Goal: Task Accomplishment & Management: Manage account settings

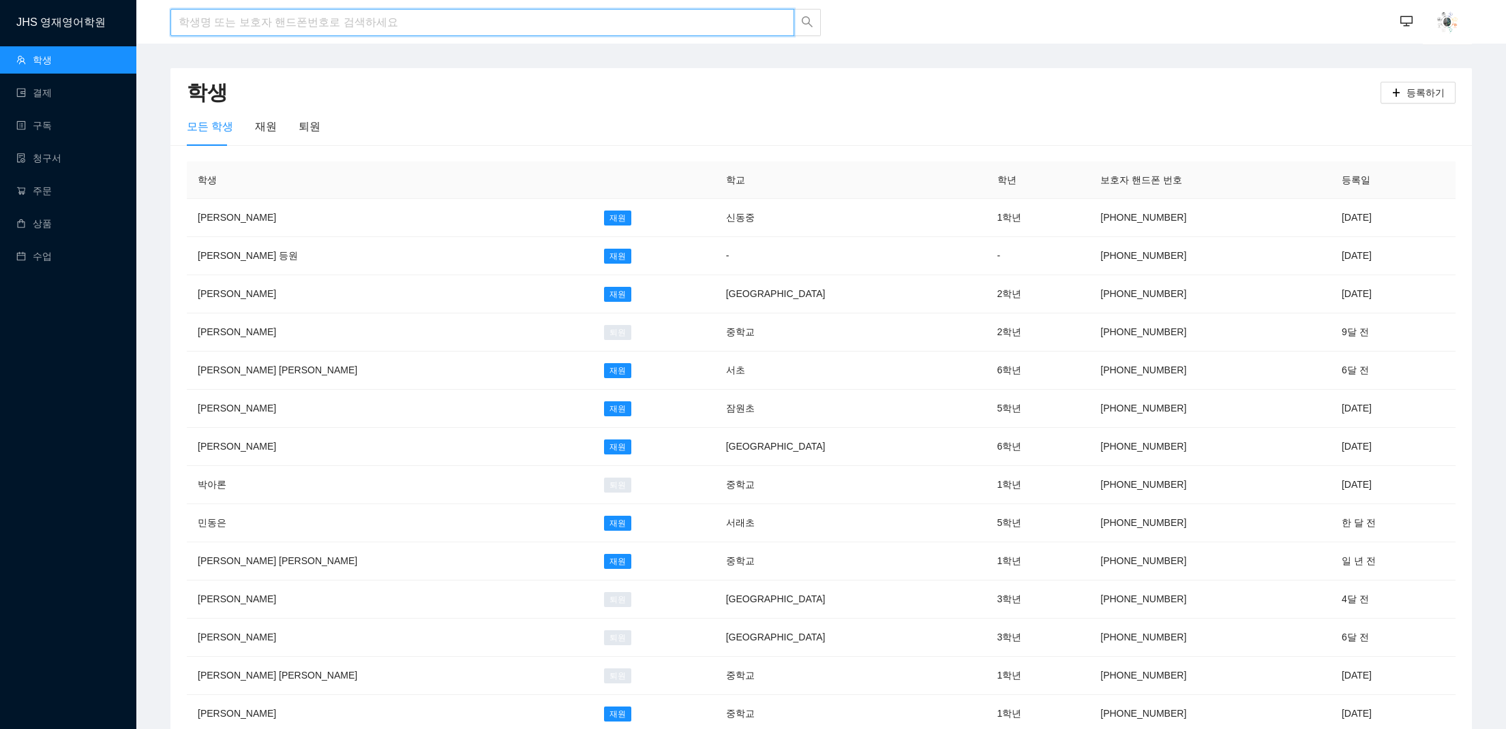
click at [474, 13] on input "search" at bounding box center [482, 22] width 624 height 27
type input "r"
type input "[PERSON_NAME]"
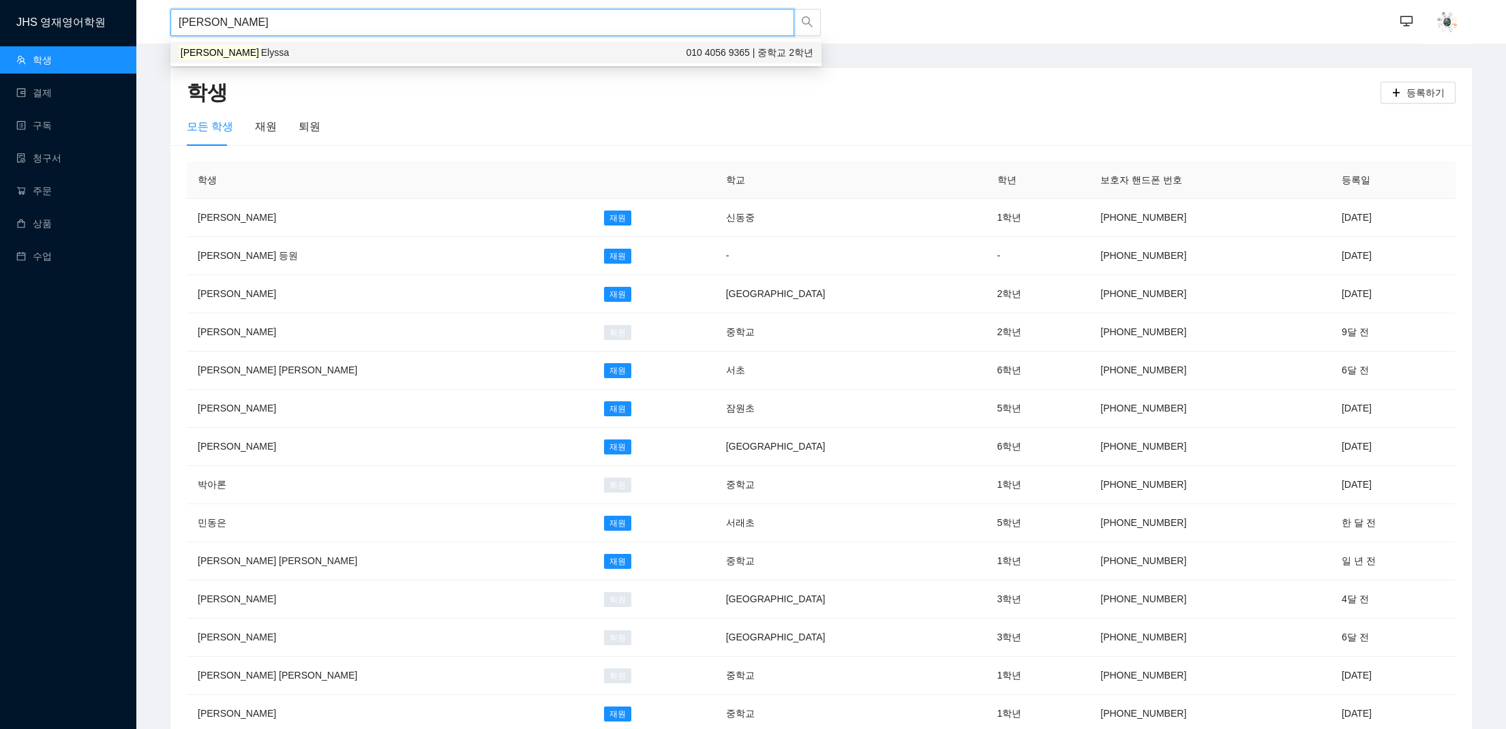
click at [431, 46] on div "[PERSON_NAME] Elyssa 010 4056 9365 | 중학교 2학년" at bounding box center [496, 52] width 635 height 15
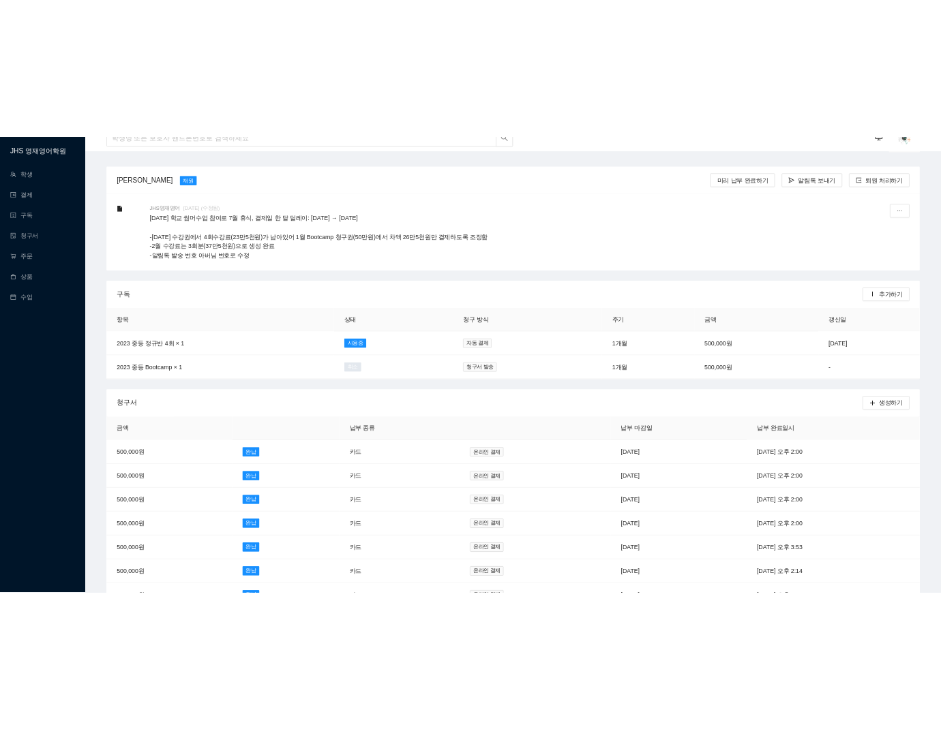
scroll to position [20, 0]
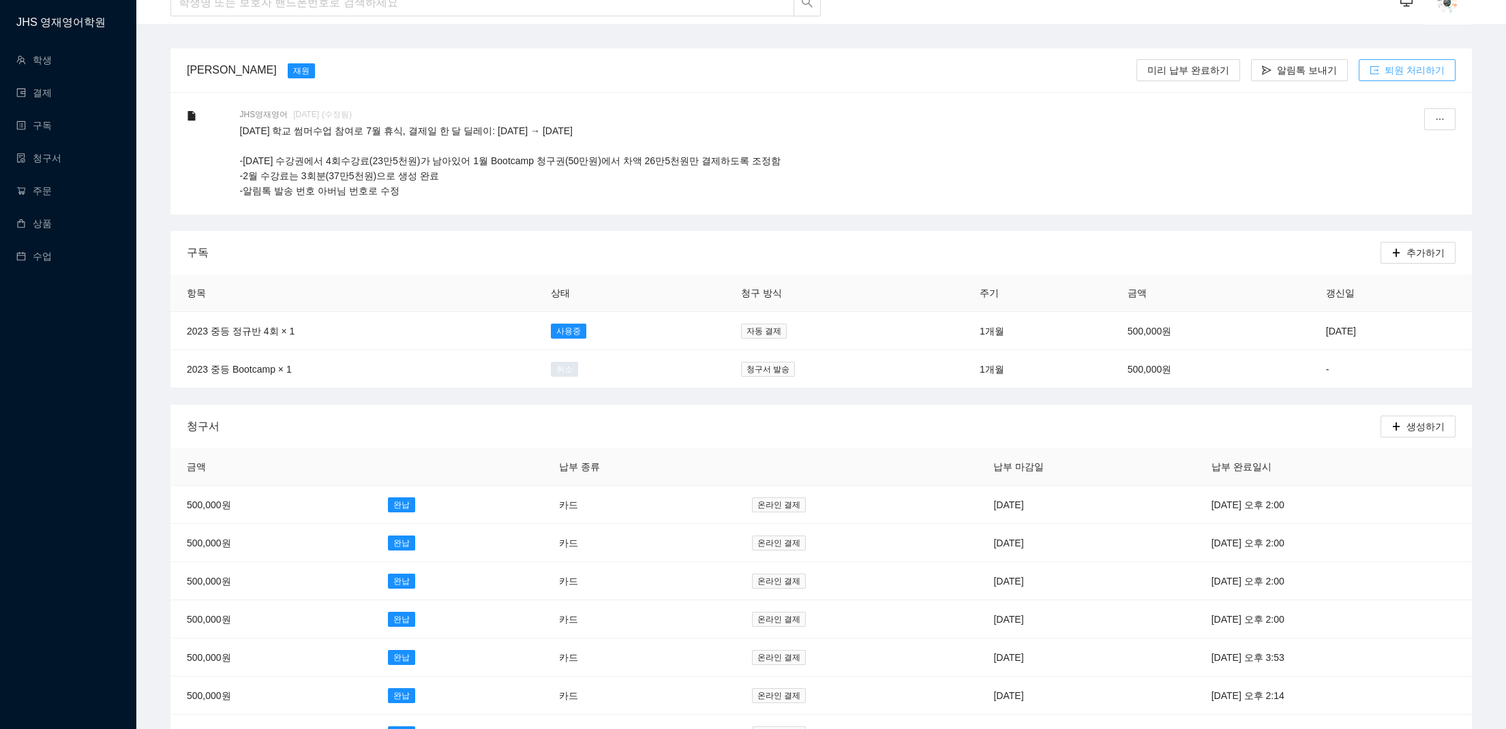
click at [715, 71] on icon "export" at bounding box center [1374, 70] width 10 height 10
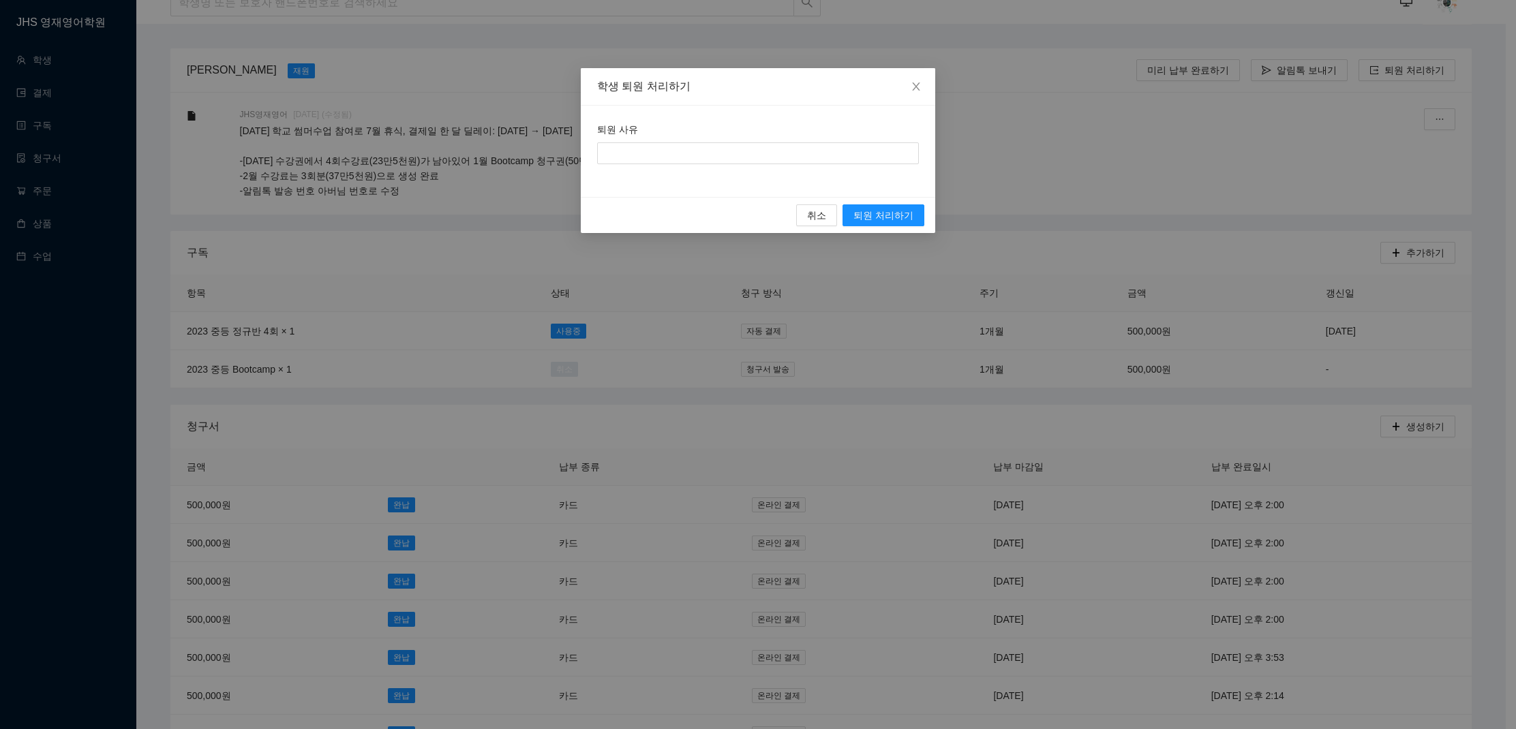
click at [715, 140] on div "퇴원 사유" at bounding box center [758, 132] width 322 height 20
click at [715, 157] on input "퇴원 사유" at bounding box center [758, 153] width 322 height 22
type input "St. Paul 입학 후 과제량으로 인해 수업 휴강"
click at [715, 214] on span "퇴원 처리하기" at bounding box center [883, 215] width 60 height 15
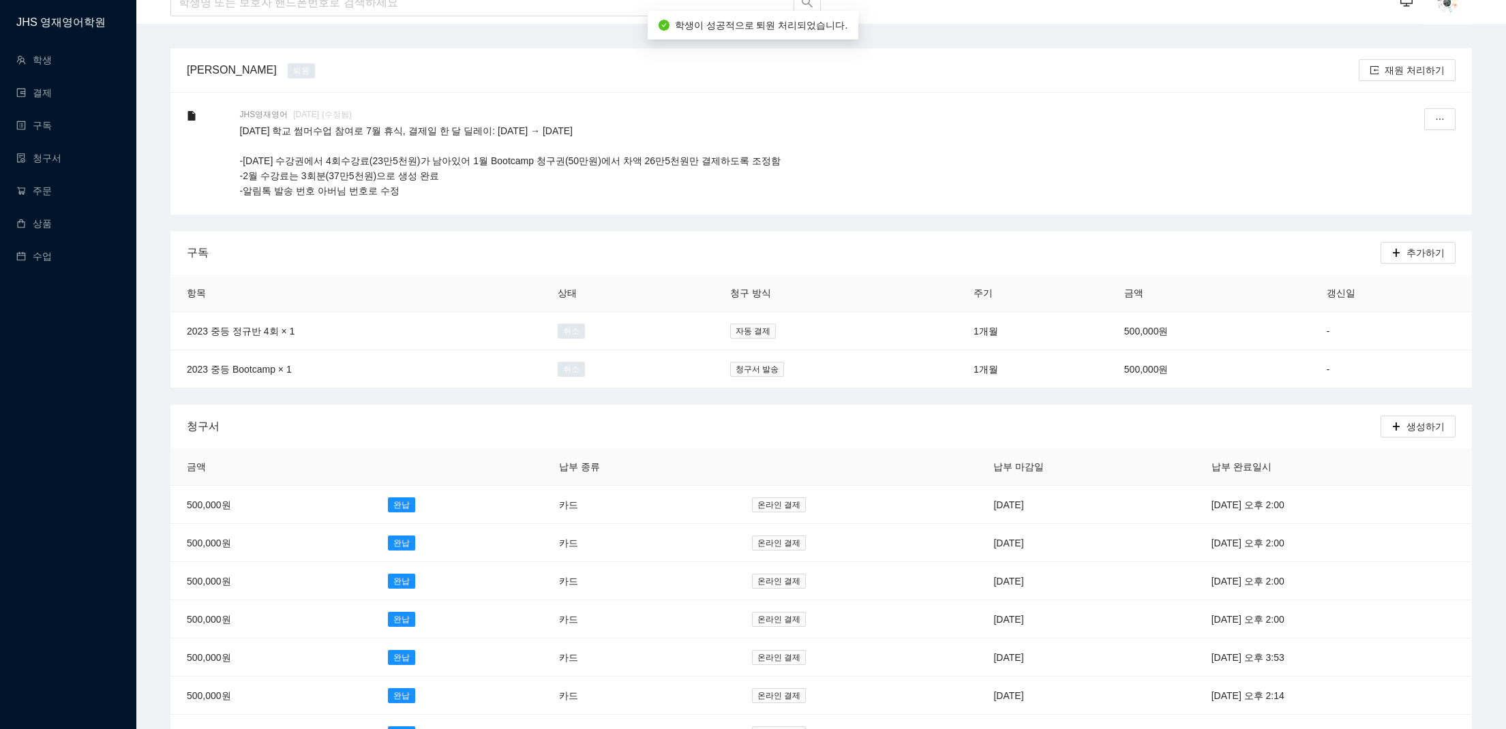
drag, startPoint x: 548, startPoint y: 202, endPoint x: 303, endPoint y: 127, distance: 256.4
click at [303, 127] on div "JHS영재영어 [DATE] (수정됨) [DATE] 학교 썸머수업 참여로 7월 휴식, 결제일 한 달 딜레이: [DATE] → [DATE] -[D…" at bounding box center [820, 153] width 1301 height 123
click at [542, 153] on p "[DATE] 학교 썸머수업 참여로 7월 휴식, 결제일 한 달 딜레이: [DATE] → [DATE] -[DATE] 수강권에서 4회수강료(23만5…" at bounding box center [795, 160] width 1110 height 75
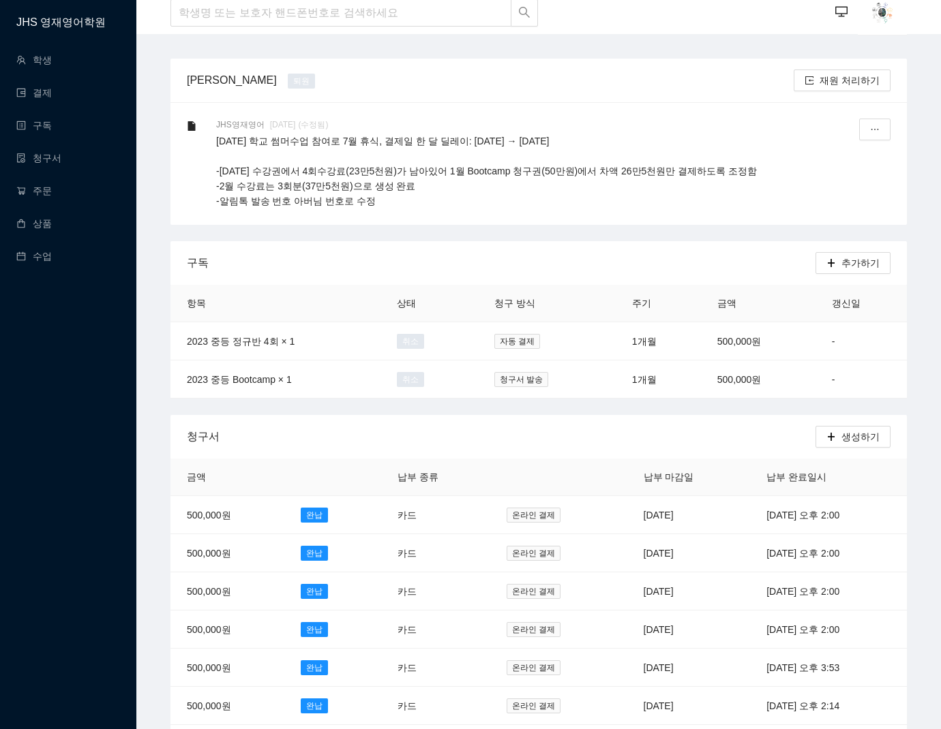
scroll to position [0, 0]
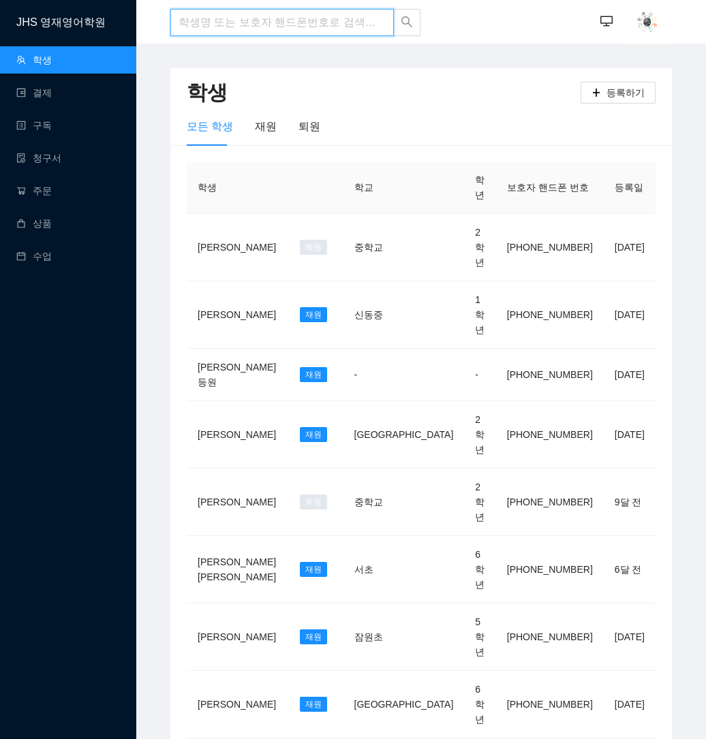
click at [244, 22] on input "search" at bounding box center [282, 22] width 224 height 27
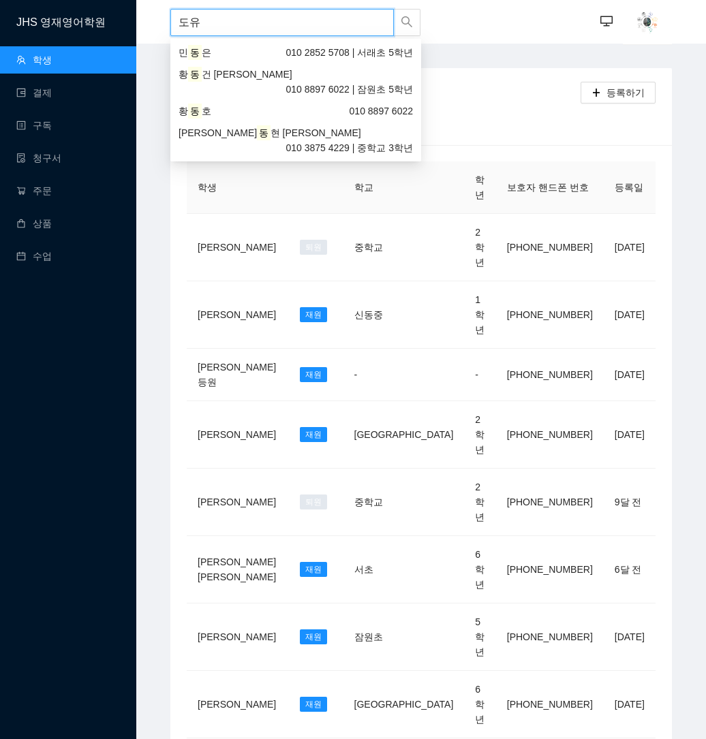
type input "도율"
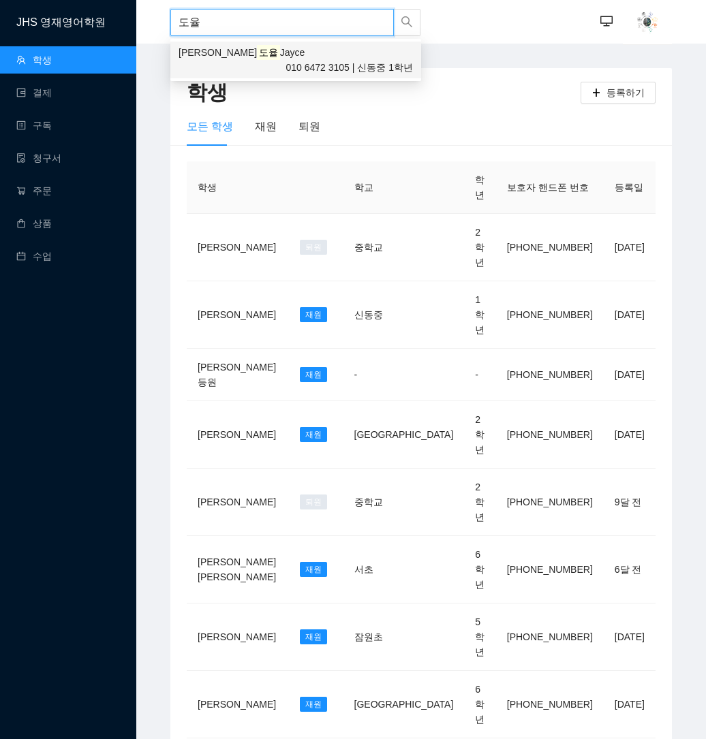
click at [226, 62] on div "[PERSON_NAME] Jayce 010 6472 3105 | 신동중 1학년" at bounding box center [295, 60] width 251 height 37
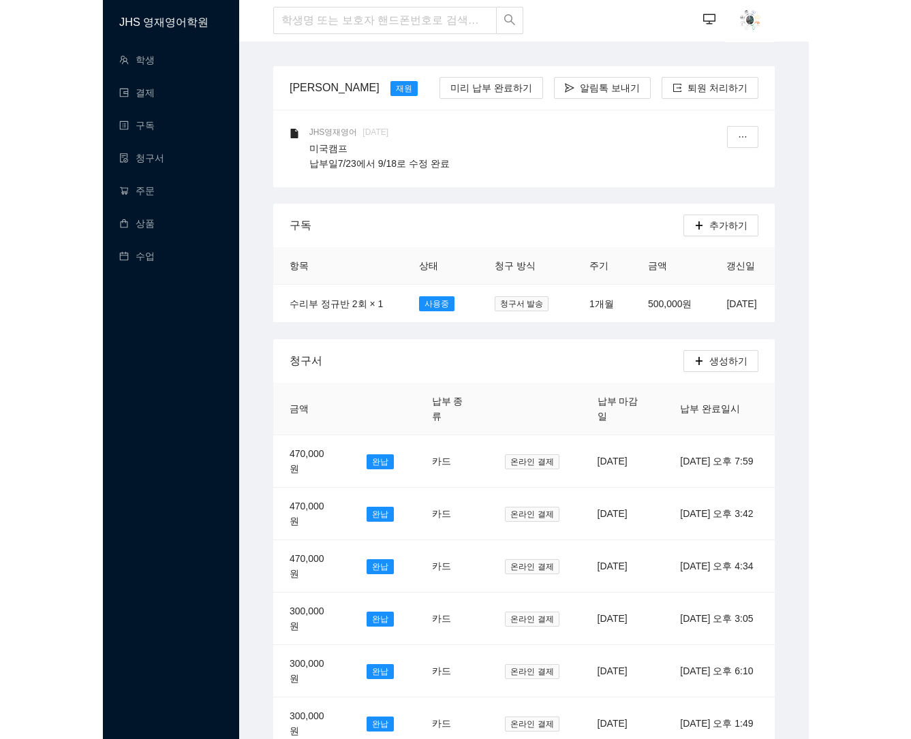
scroll to position [3, 0]
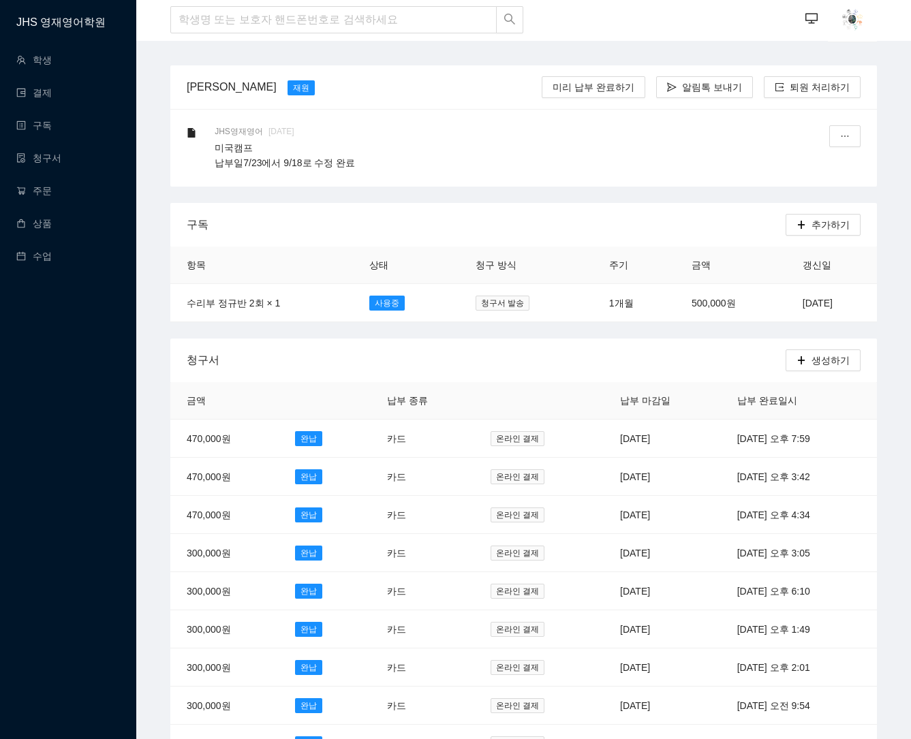
click at [92, 402] on div "JHS 영재영어학원 학생 결제 구독 청구서 주문 상품 수업" at bounding box center [68, 369] width 136 height 739
click at [82, 438] on div "JHS 영재영어학원 학생 결제 구독 청구서 주문 상품 수업" at bounding box center [68, 369] width 136 height 739
click at [82, 361] on div "JHS 영재영어학원 학생 결제 구독 청구서 주문 상품 수업" at bounding box center [68, 369] width 136 height 739
click at [104, 374] on div "JHS 영재영어학원 학생 결제 구독 청구서 주문 상품 수업" at bounding box center [68, 369] width 136 height 739
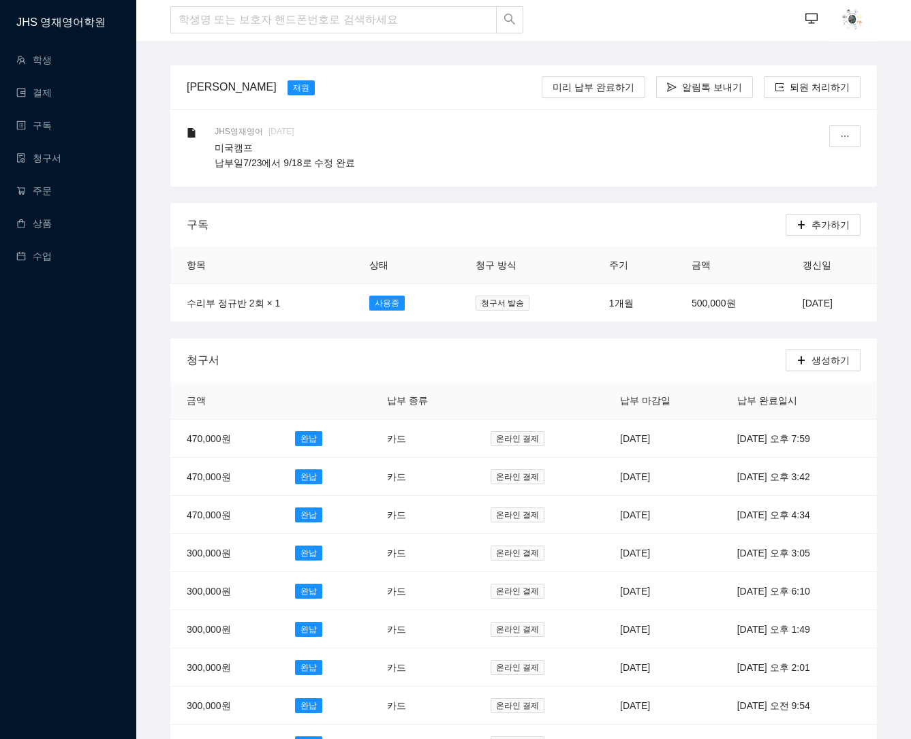
click at [96, 391] on div "JHS 영재영어학원 학생 결제 구독 청구서 주문 상품 수업" at bounding box center [68, 369] width 136 height 739
click at [81, 428] on div "JHS 영재영어학원 학생 결제 구독 청구서 주문 상품 수업" at bounding box center [68, 369] width 136 height 739
click at [82, 412] on div "JHS 영재영어학원 학생 결제 구독 청구서 주문 상품 수업" at bounding box center [68, 369] width 136 height 739
click at [113, 380] on div "JHS 영재영어학원 학생 결제 구독 청구서 주문 상품 수업" at bounding box center [68, 369] width 136 height 739
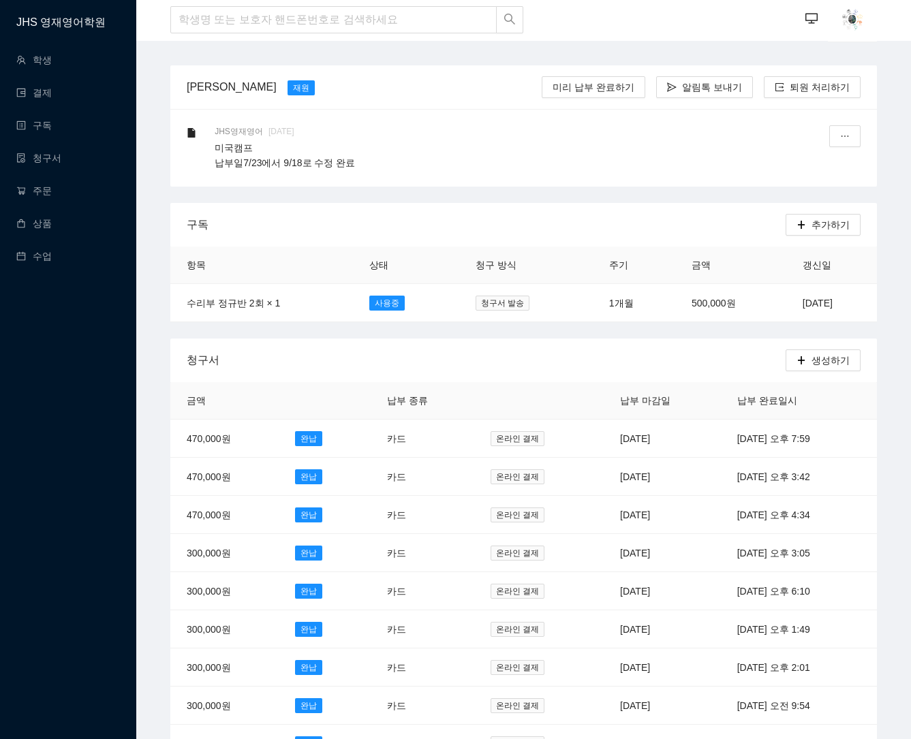
click at [123, 323] on div "JHS 영재영어학원 학생 결제 구독 청구서 주문 상품 수업" at bounding box center [68, 369] width 136 height 739
